Goal: Task Accomplishment & Management: Use online tool/utility

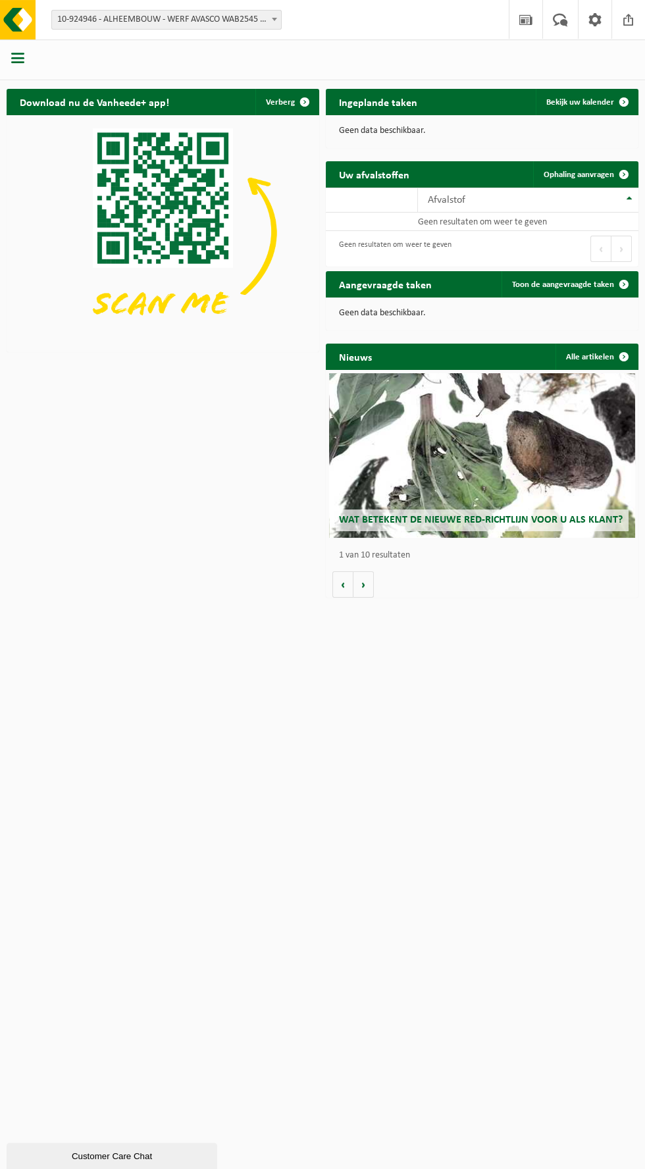
click at [191, 25] on span "10-924946 - ALHEEMBOUW - WERF AVASCO WAB2545 - DIKSMUIDE" at bounding box center [166, 20] width 229 height 18
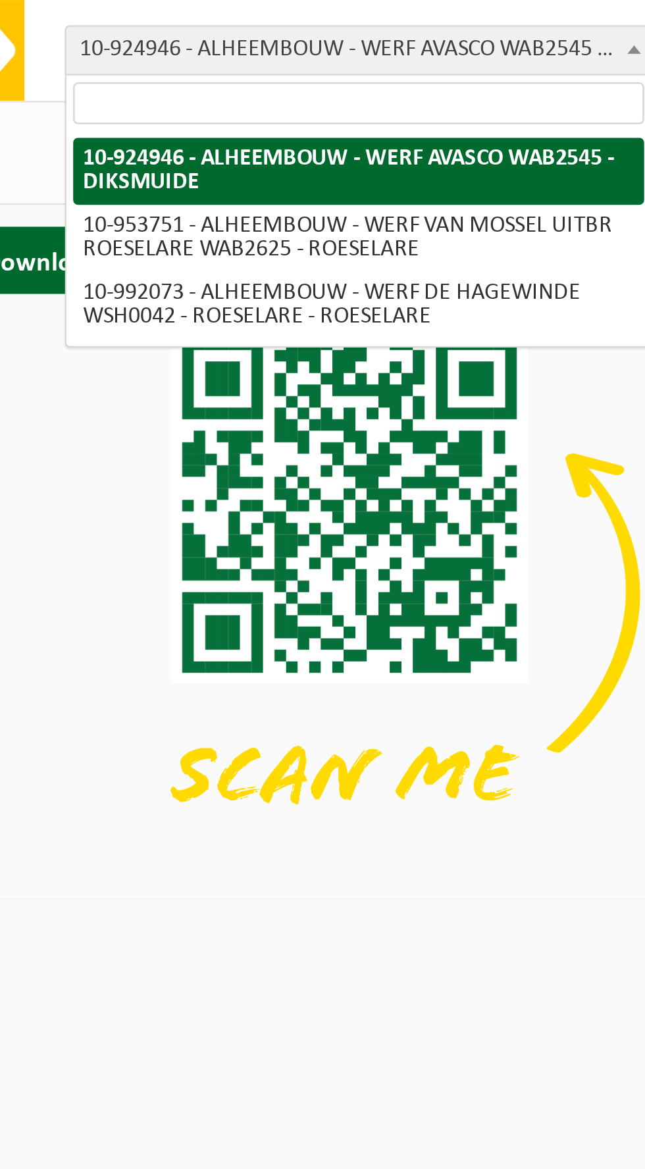
select select "143626"
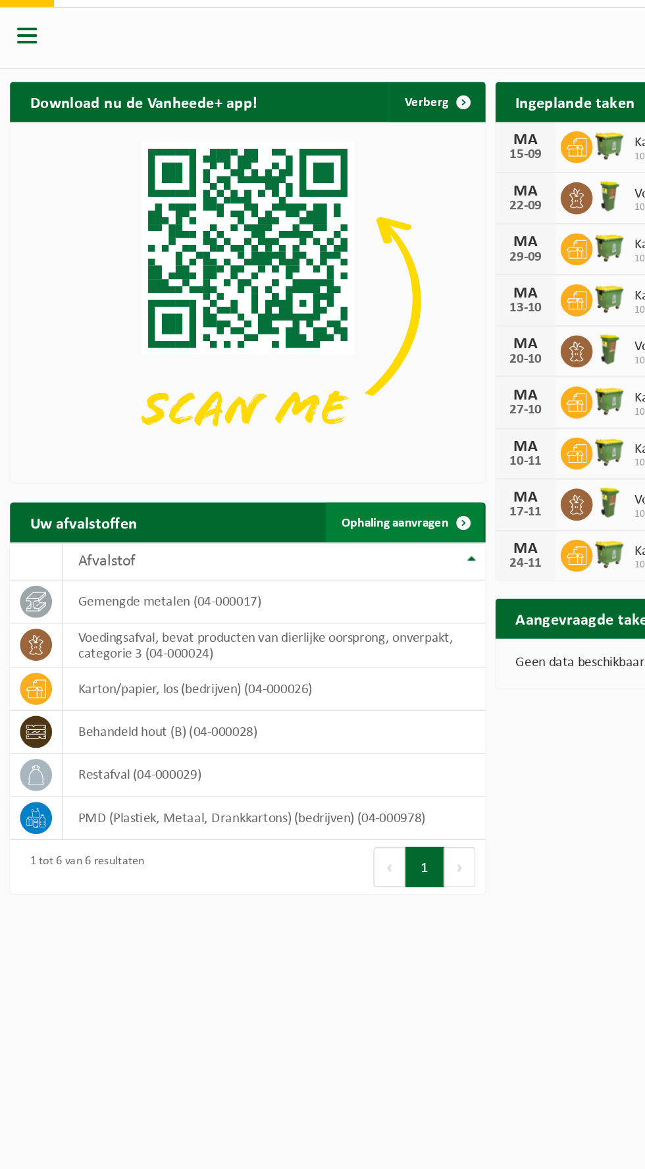
click at [292, 383] on span at bounding box center [305, 378] width 26 height 26
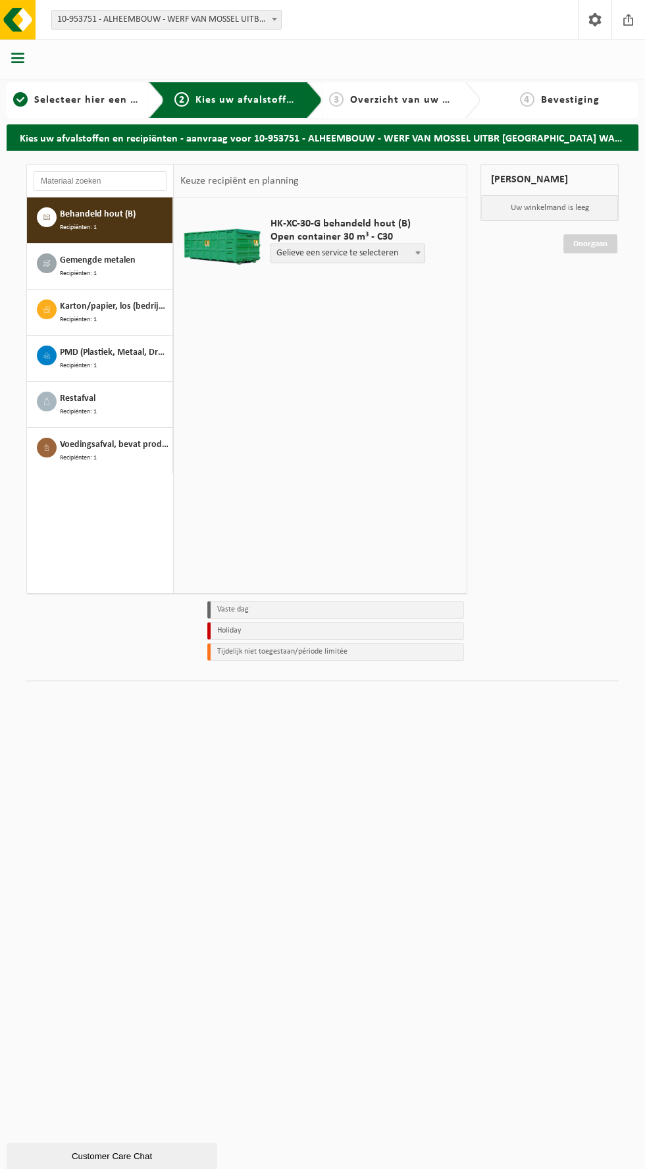
click at [350, 251] on span "Gelieve een service te selecteren" at bounding box center [347, 253] width 153 height 18
select select "P2PL-VEL-091190_HK-XC-30-GN-00_04-000028_72"
click at [409, 290] on div "HK-XC-30-G behandeld hout (B) Open container 30 m³ - C30 Gelieve een service te…" at bounding box center [360, 255] width 192 height 102
click at [394, 262] on span "Ophalen container (geen levering lege)" at bounding box center [360, 254] width 179 height 20
click at [307, 281] on input "text" at bounding box center [316, 278] width 90 height 16
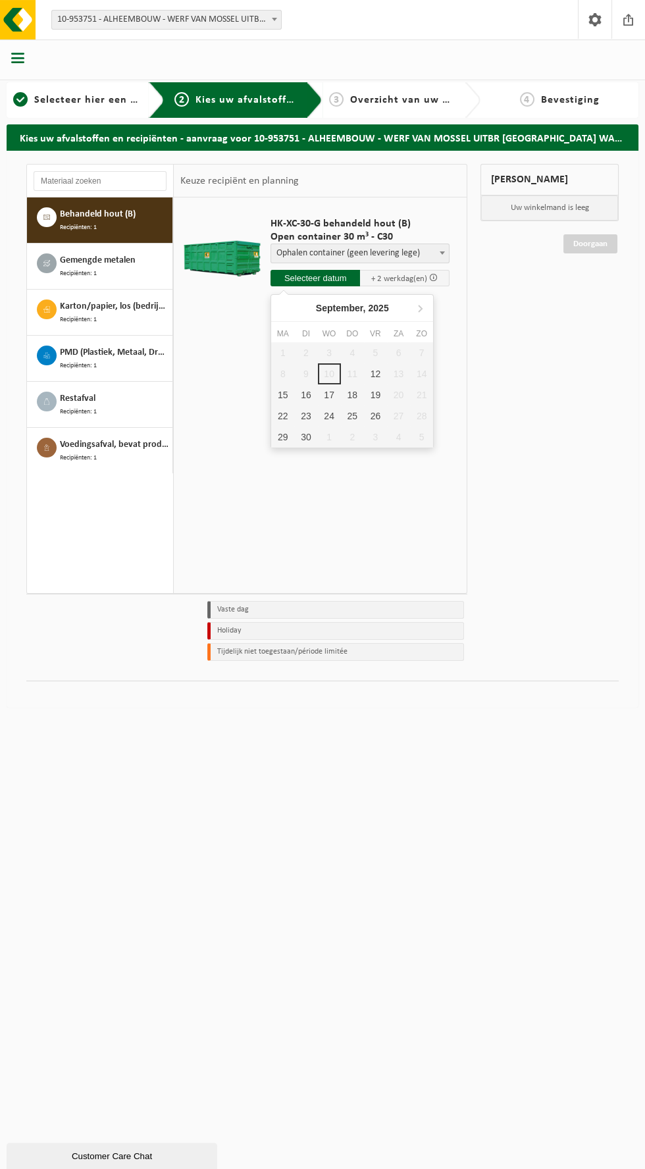
click at [352, 390] on div "18" at bounding box center [352, 394] width 23 height 21
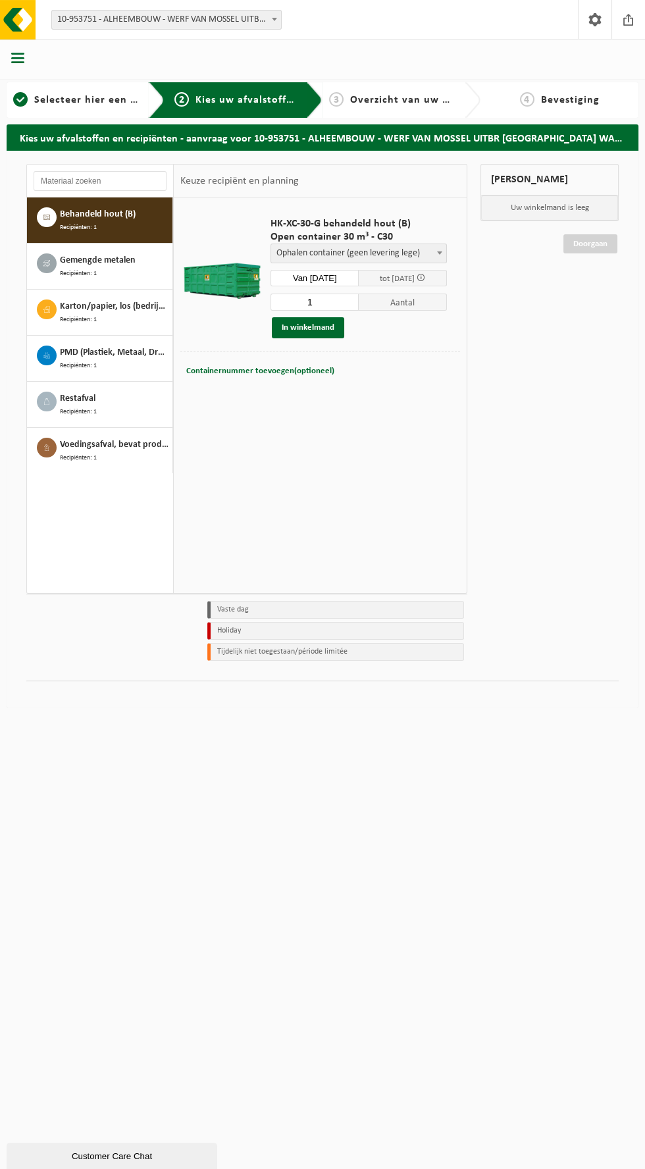
click at [303, 278] on input "Van 2025-09-18" at bounding box center [315, 278] width 88 height 16
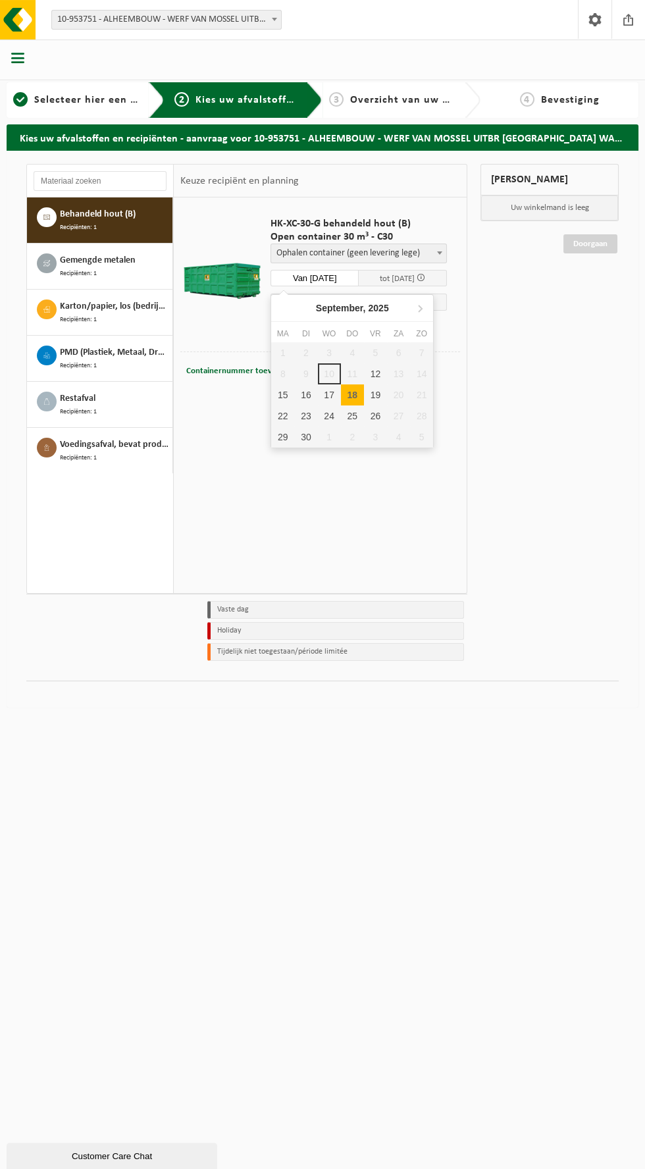
click at [377, 369] on div "12" at bounding box center [375, 373] width 23 height 21
type input "Van 2025-09-12"
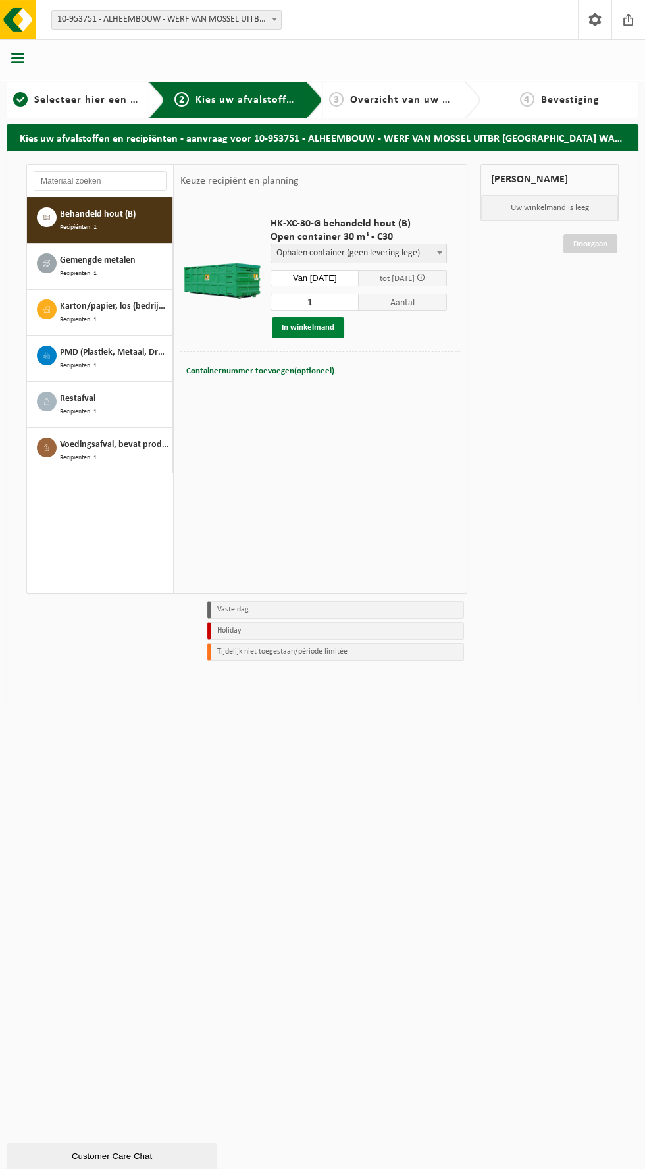
click at [301, 329] on button "In winkelmand" at bounding box center [308, 327] width 72 height 21
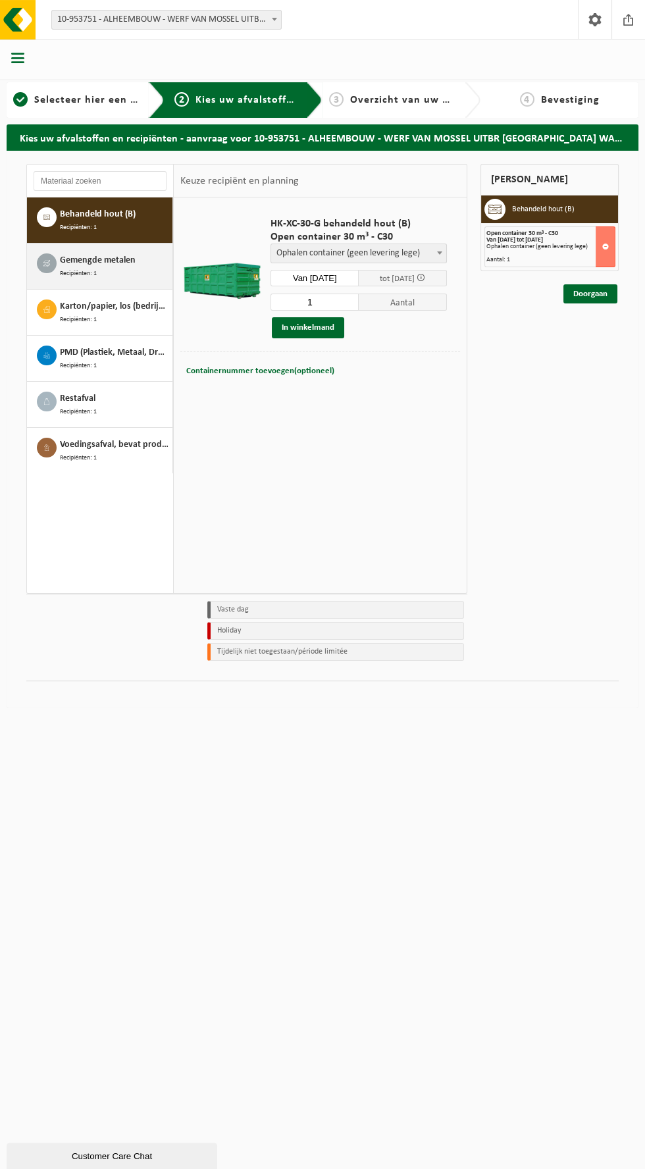
click at [80, 273] on span "Recipiënten: 1" at bounding box center [78, 273] width 37 height 11
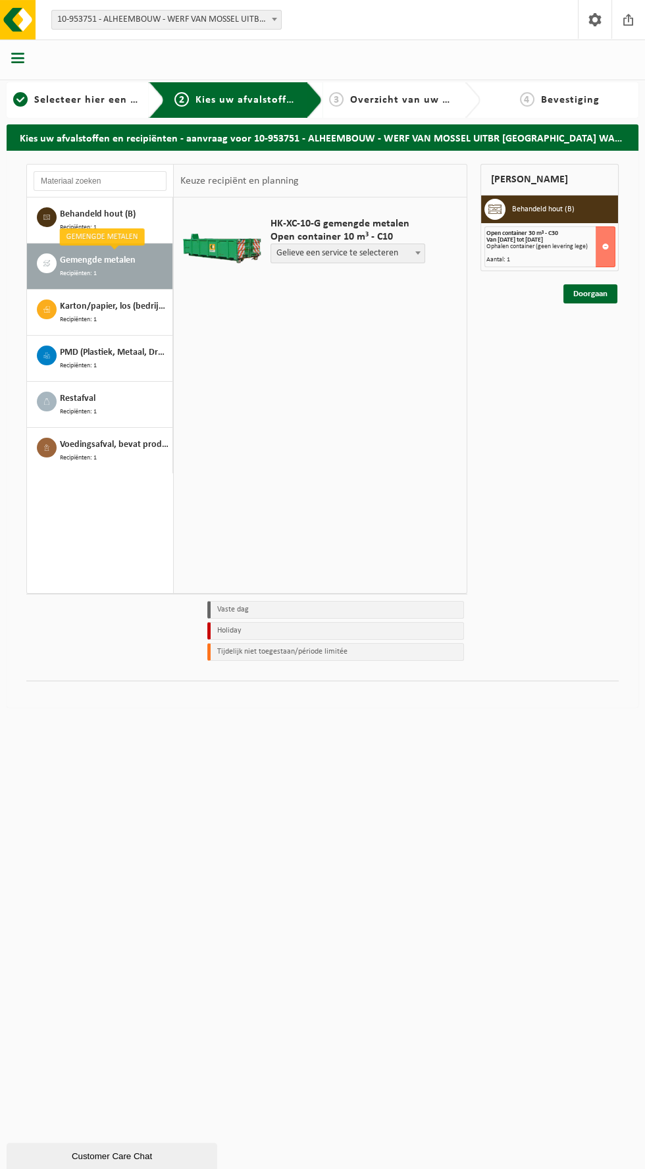
click at [296, 327] on div "HK-XC-10-G gemengde metalen Open container 10 m³ - C10 Gelieve een service te s…" at bounding box center [320, 394] width 293 height 395
click at [326, 257] on span "Gelieve een service te selecteren" at bounding box center [347, 253] width 153 height 18
select select "P2PL-VEL-095127_HK-XC-10-GN-00_04-000017_72"
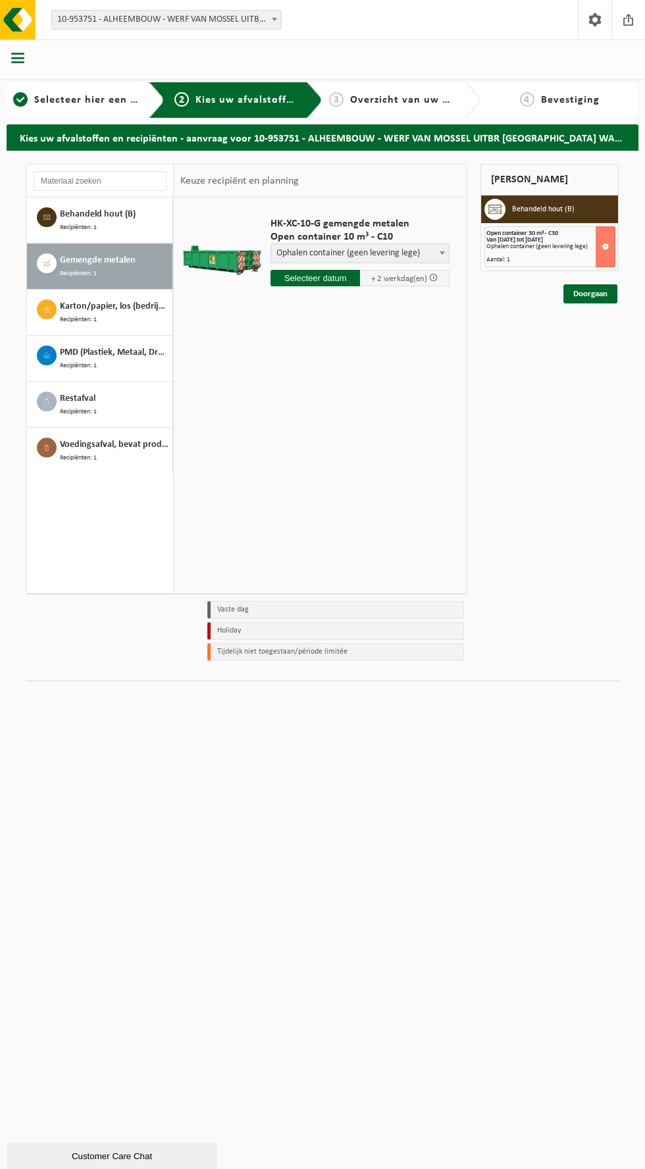
click at [302, 278] on input "text" at bounding box center [316, 278] width 90 height 16
click at [377, 376] on div "12" at bounding box center [375, 373] width 23 height 21
type input "Van 2025-09-12"
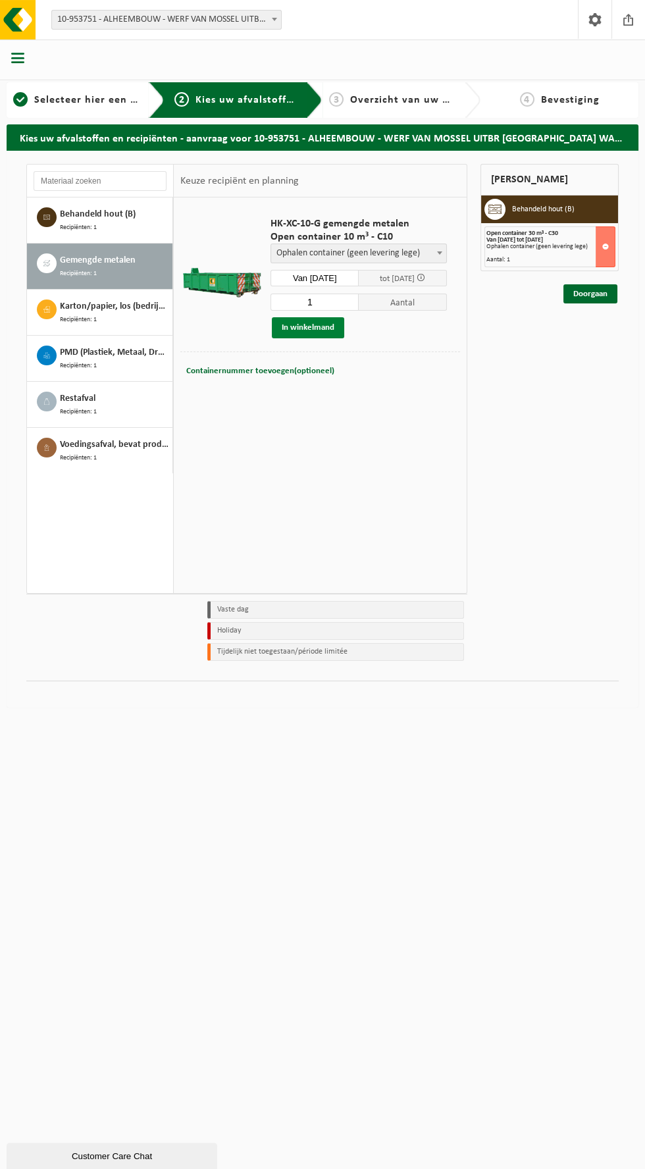
click at [288, 329] on button "In winkelmand" at bounding box center [308, 327] width 72 height 21
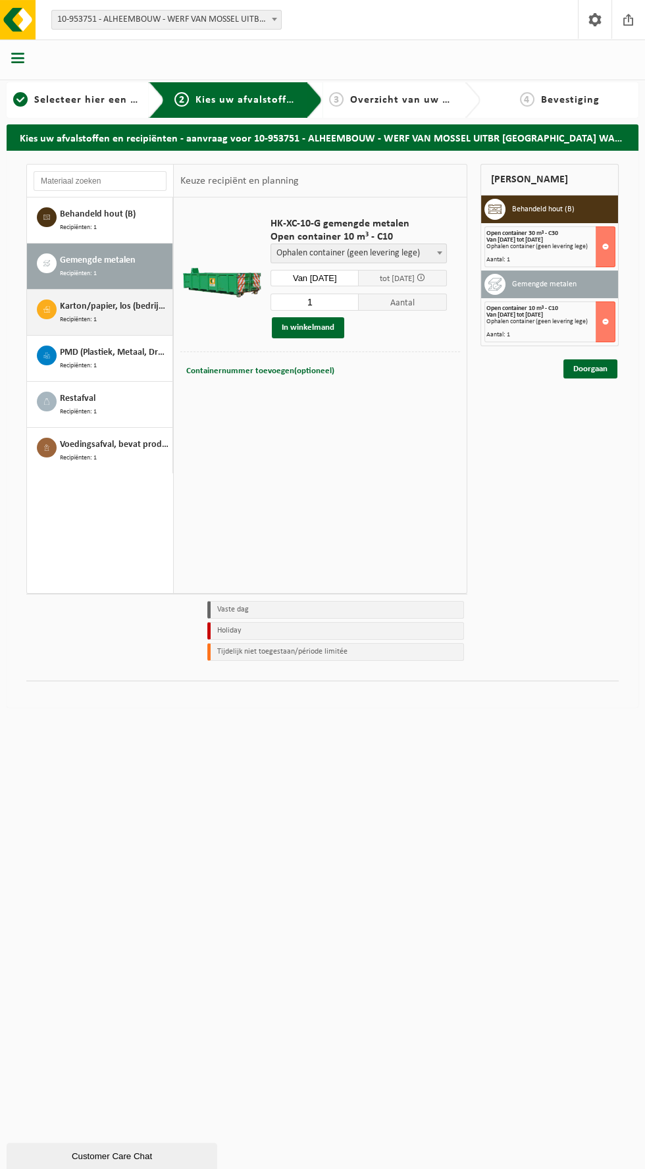
click at [80, 314] on span "Recipiënten: 1" at bounding box center [78, 319] width 37 height 11
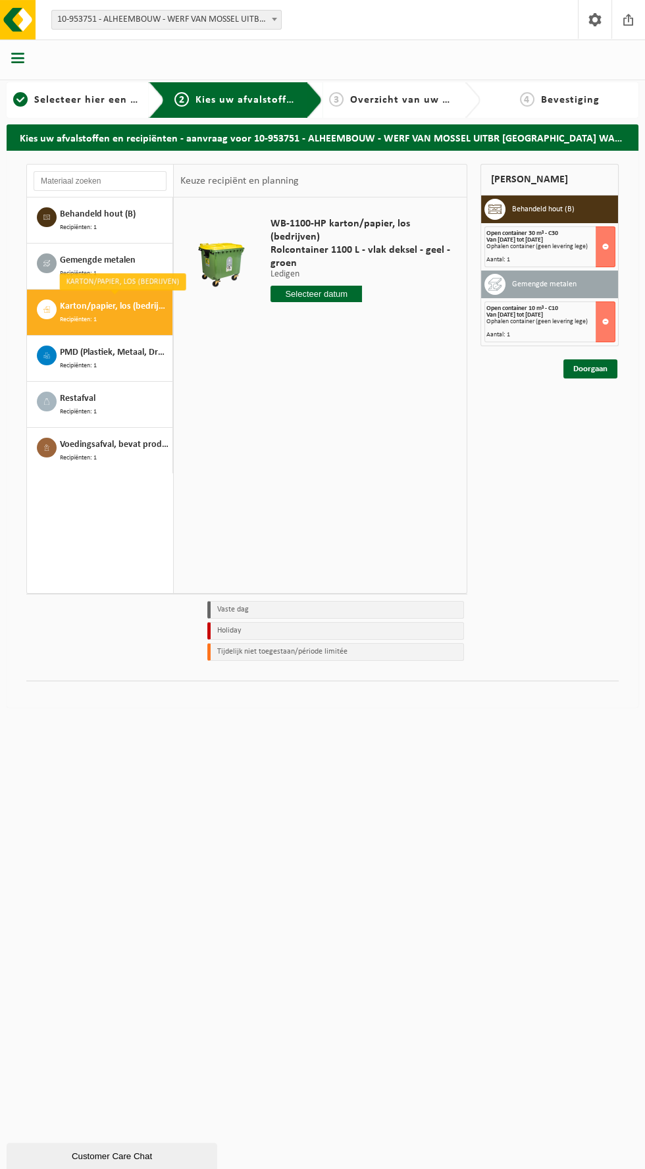
click at [92, 303] on span "Karton/papier, los (bedrijven)" at bounding box center [114, 306] width 109 height 14
click at [300, 300] on input "text" at bounding box center [316, 294] width 91 height 16
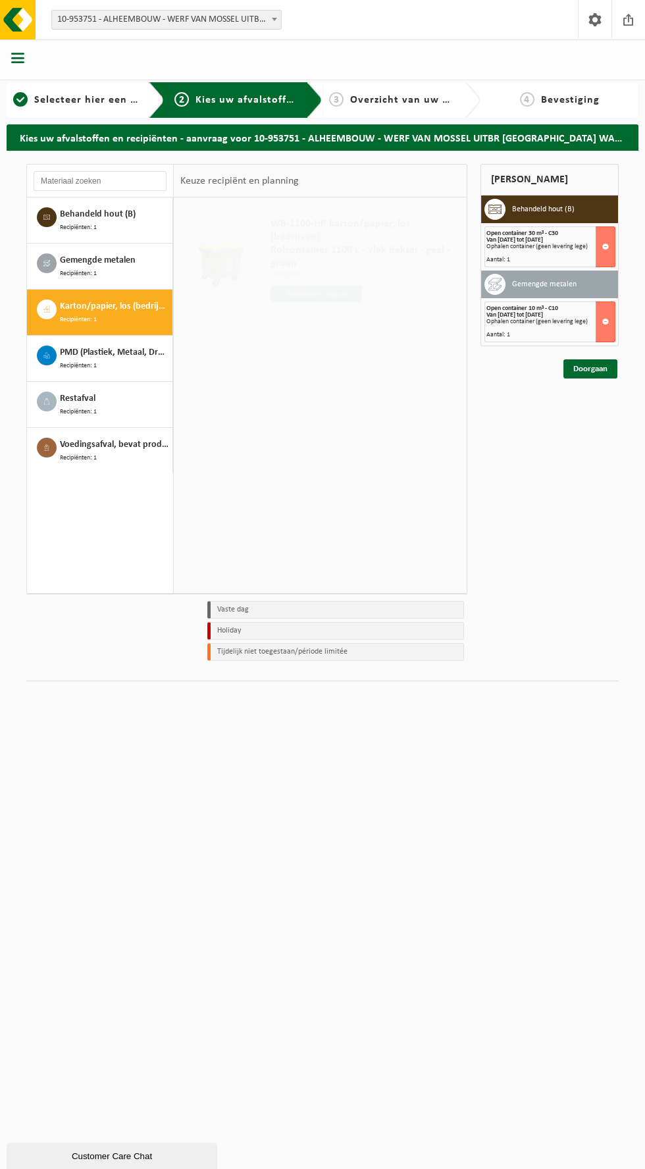
click at [541, 771] on html "Vestiging: 10-924946 - ALHEEMBOUW - WERF AVASCO WAB2545 - DIKSMUIDE 10-953751 -…" at bounding box center [322, 584] width 645 height 1169
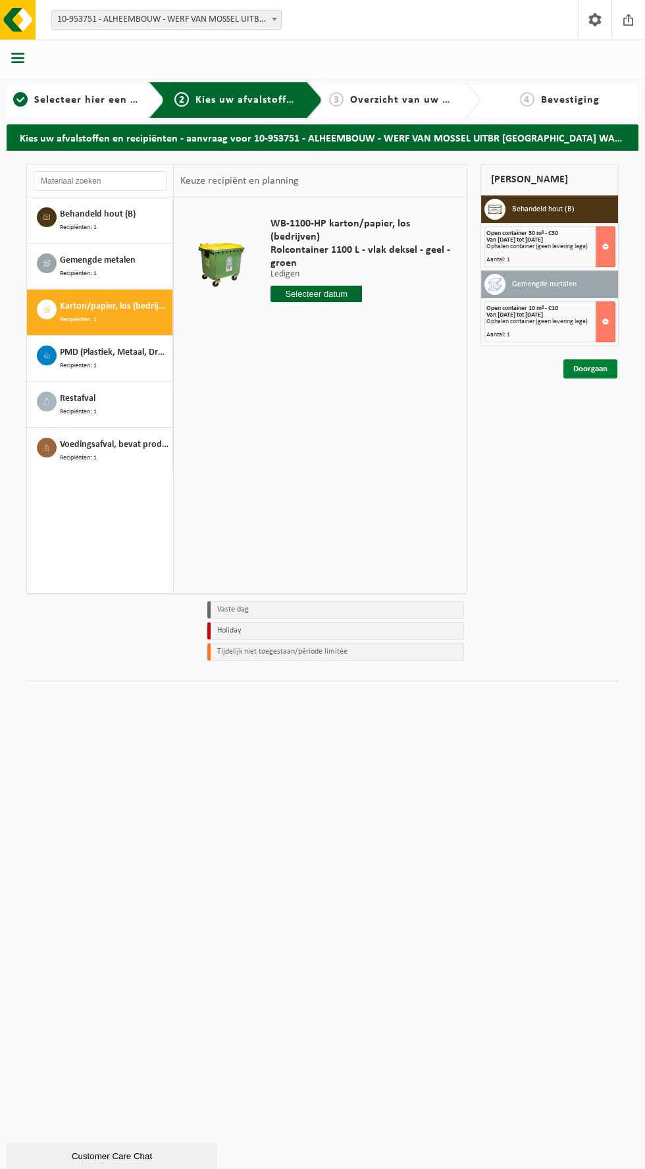
click at [599, 363] on link "Doorgaan" at bounding box center [590, 368] width 54 height 19
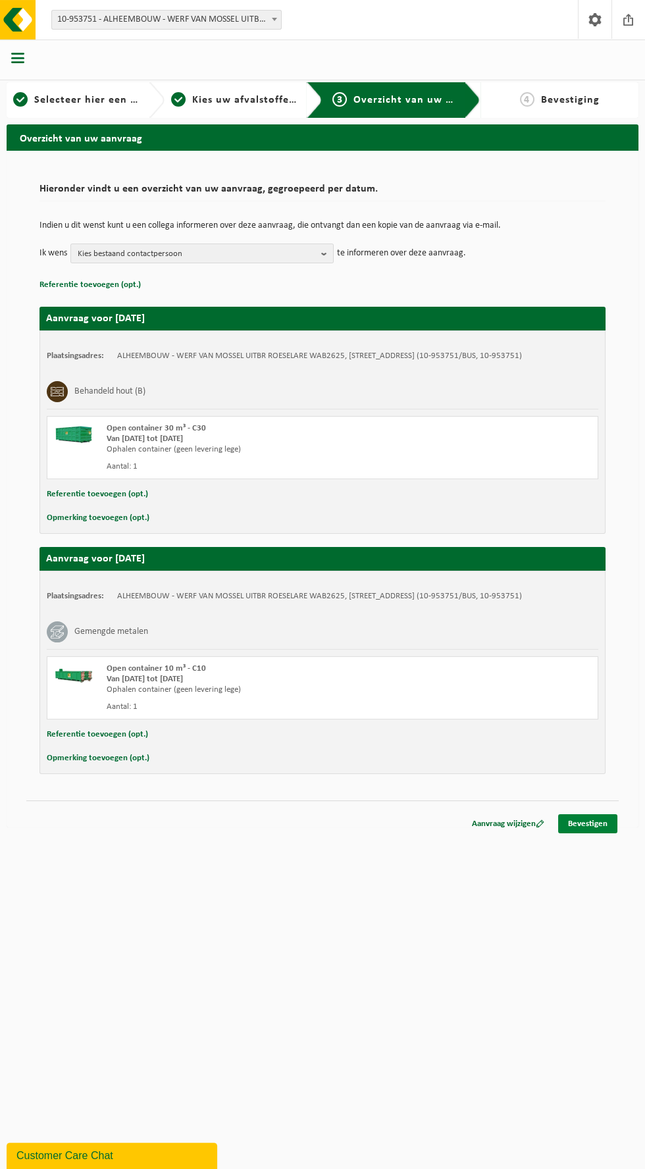
click at [603, 833] on link "Bevestigen" at bounding box center [587, 823] width 59 height 19
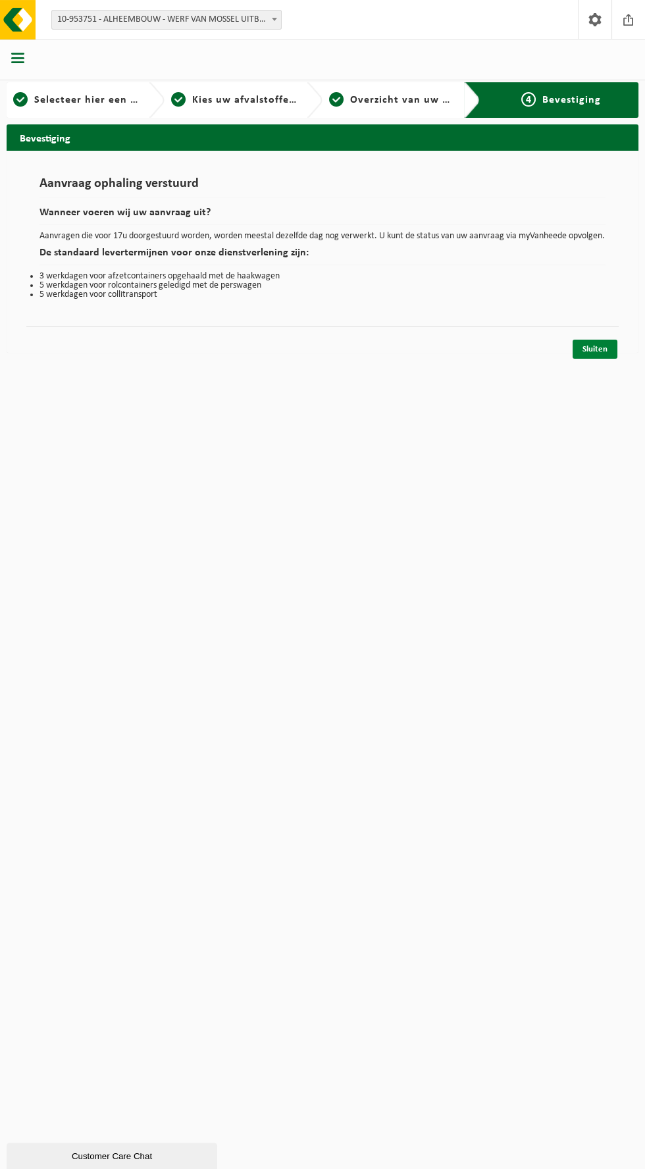
click at [613, 357] on link "Sluiten" at bounding box center [595, 349] width 45 height 19
